Goal: Information Seeking & Learning: Learn about a topic

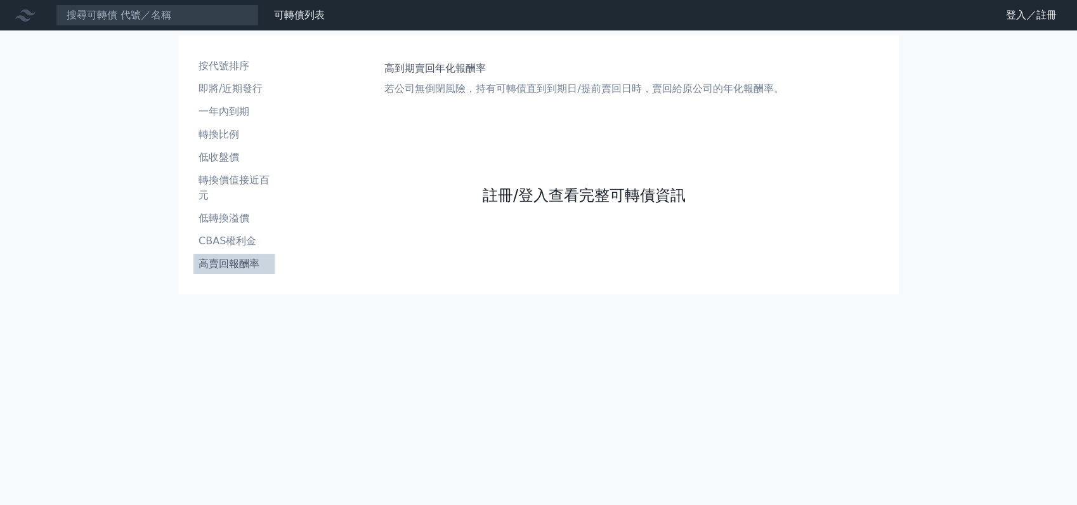
click at [618, 199] on link "註冊/登入查看完整可轉債資訊" at bounding box center [584, 195] width 203 height 20
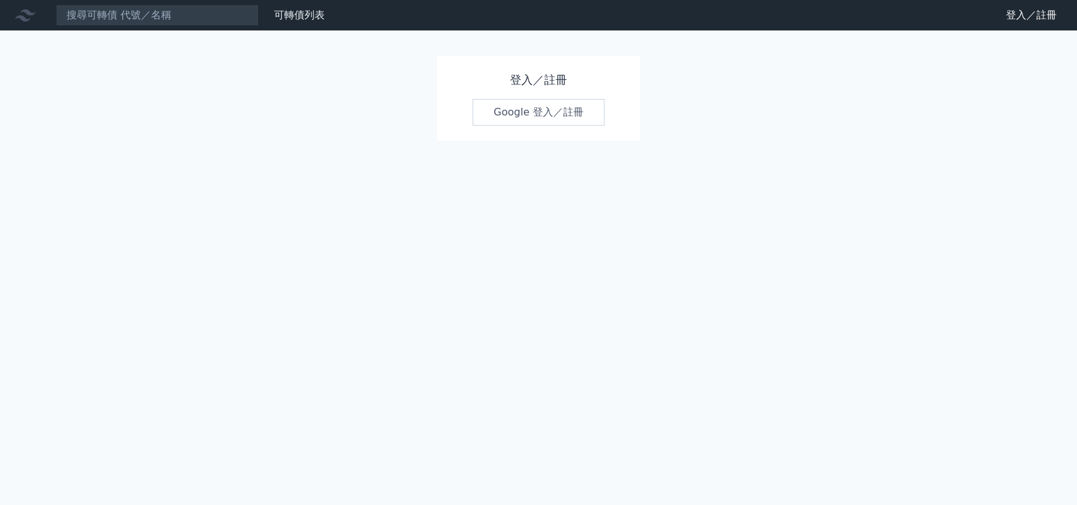
click at [543, 117] on link "Google 登入／註冊" at bounding box center [538, 112] width 132 height 27
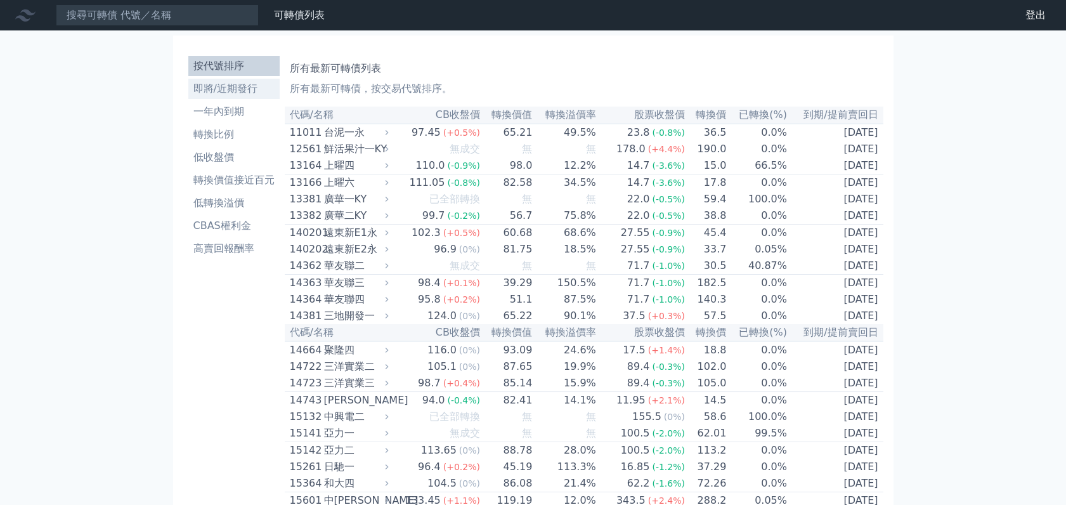
click at [236, 91] on li "即將/近期發行" at bounding box center [233, 88] width 91 height 15
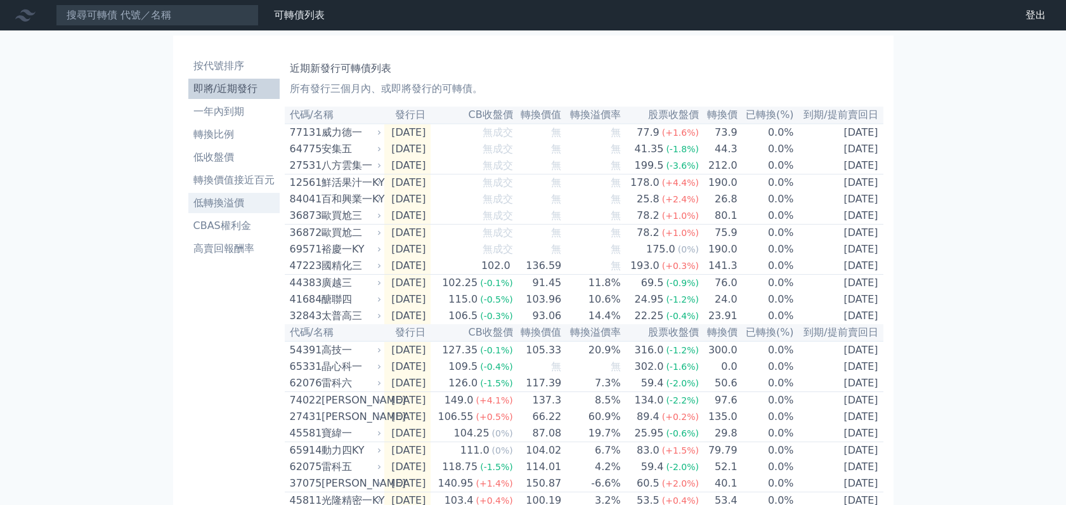
click at [228, 204] on li "低轉換溢價" at bounding box center [233, 202] width 91 height 15
